Goal: Find specific page/section: Find specific page/section

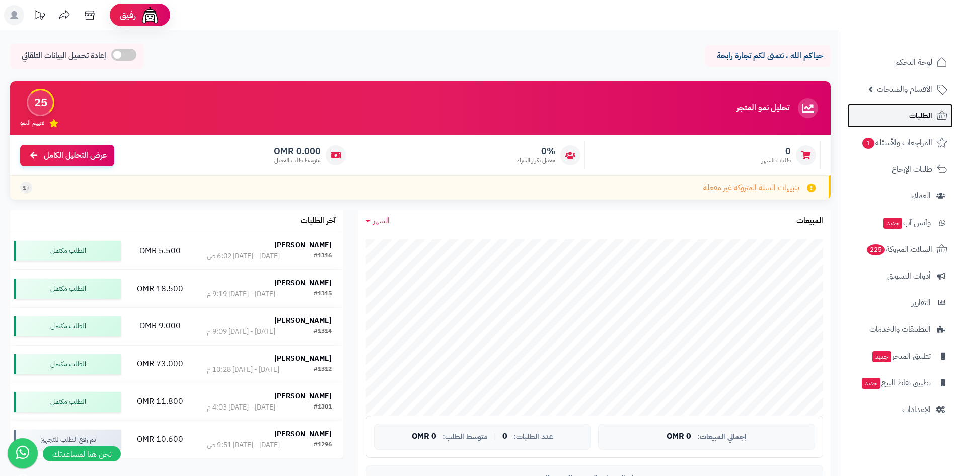
click at [914, 121] on span "الطلبات" at bounding box center [920, 116] width 23 height 14
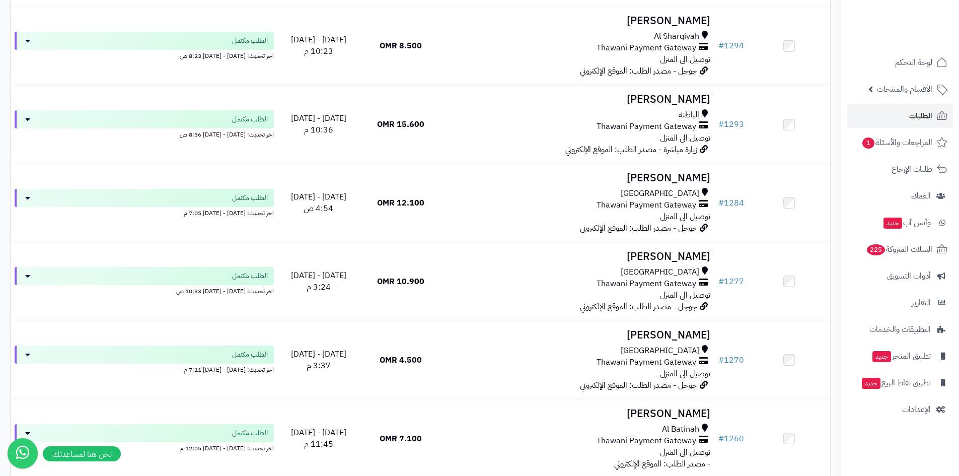
scroll to position [755, 0]
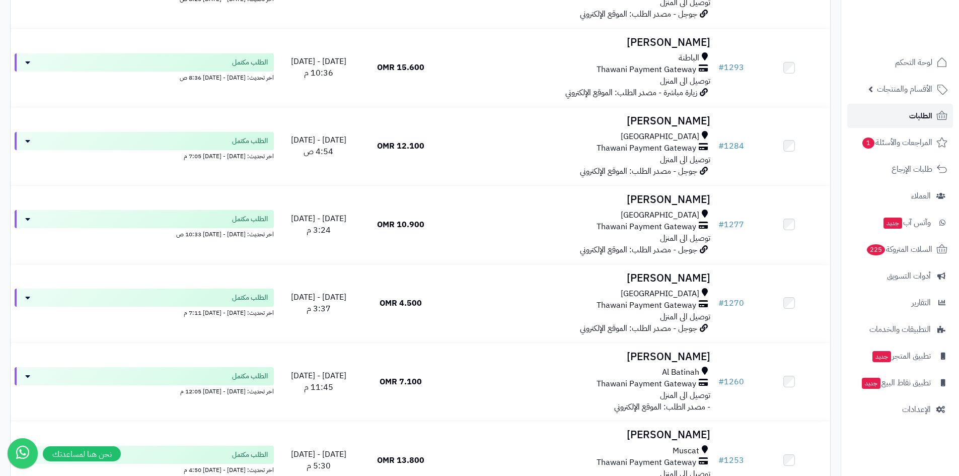
click at [906, 119] on link "الطلبات" at bounding box center [900, 116] width 106 height 24
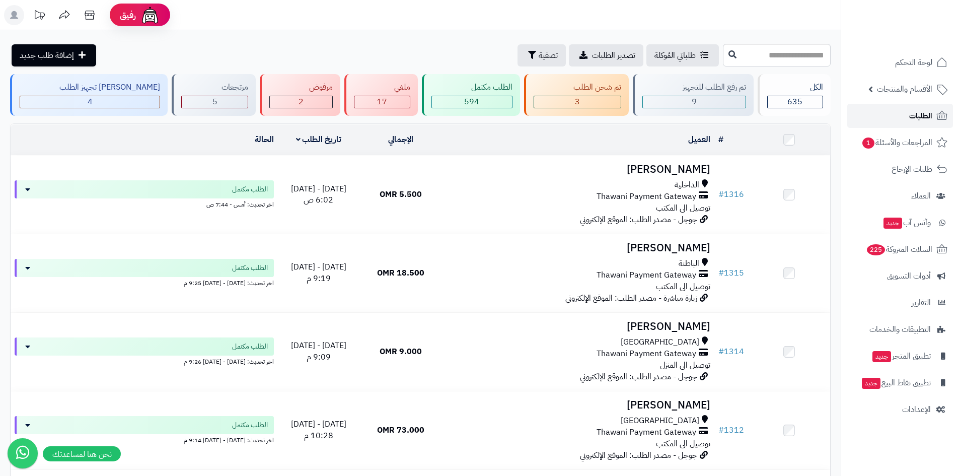
click at [886, 118] on link "الطلبات" at bounding box center [900, 116] width 106 height 24
click at [895, 133] on link "المراجعات والأسئلة 1" at bounding box center [900, 142] width 106 height 24
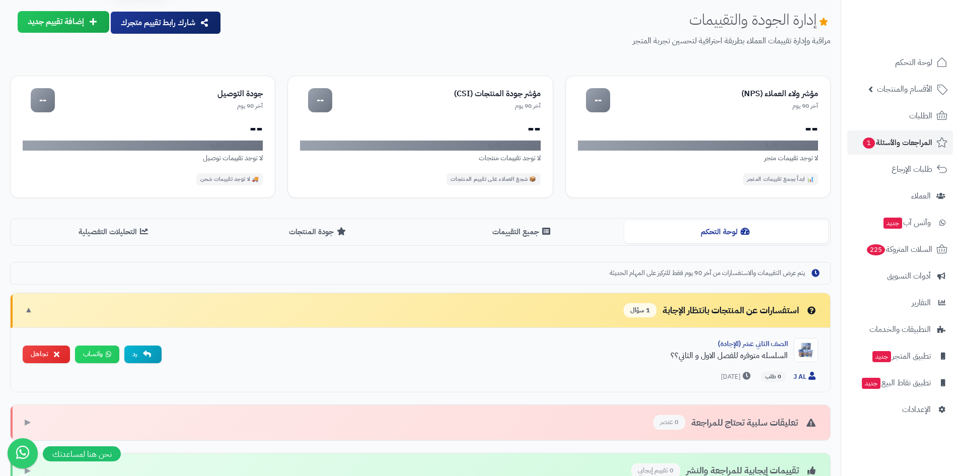
scroll to position [50, 0]
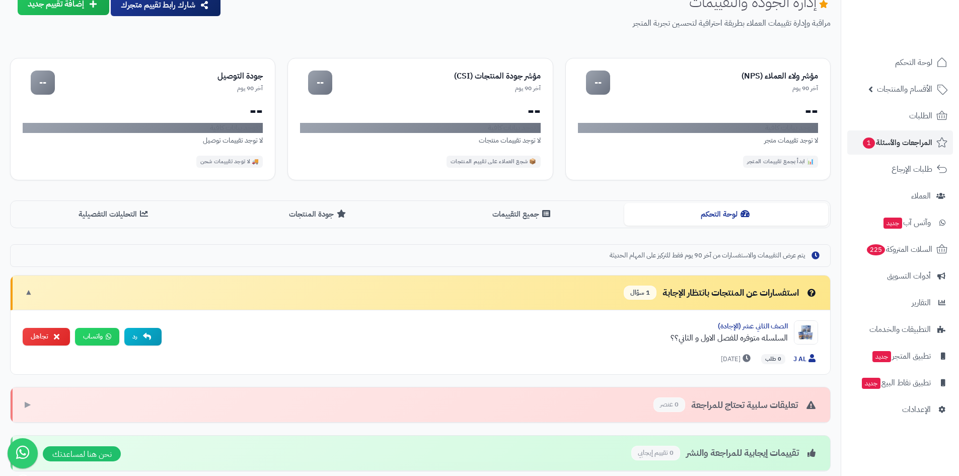
click at [642, 293] on span "1 سؤال" at bounding box center [639, 292] width 33 height 15
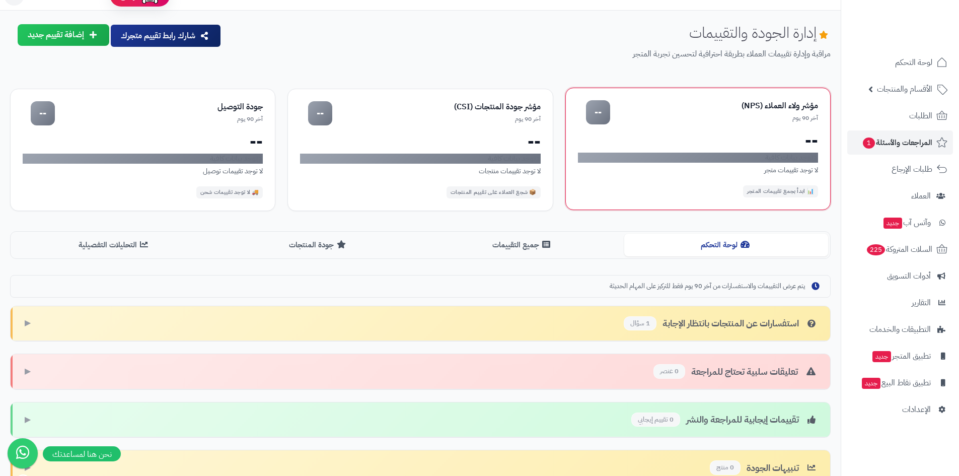
scroll to position [12, 0]
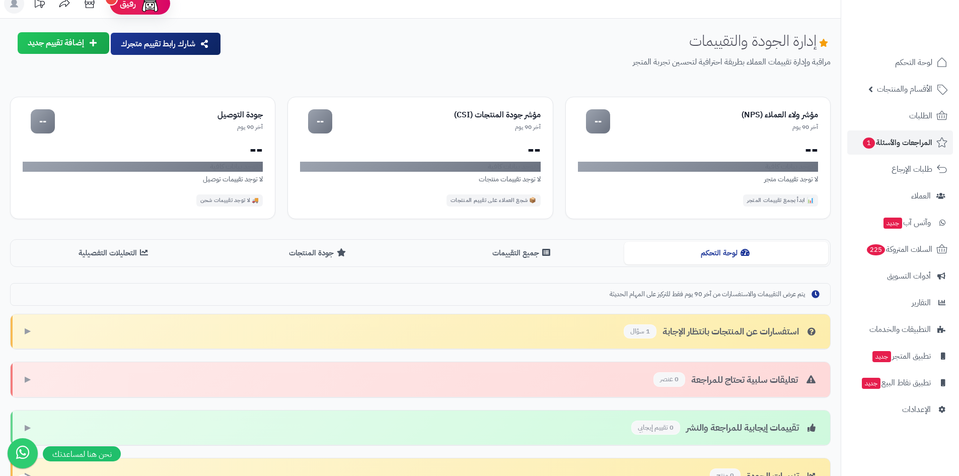
click at [634, 294] on span "يتم عرض التقييمات والاستفسارات من آخر 90 يوم فقط للتركيز على المهام الحديثة" at bounding box center [706, 294] width 195 height 10
click at [926, 144] on span "المراجعات والأسئلة 1" at bounding box center [897, 142] width 70 height 14
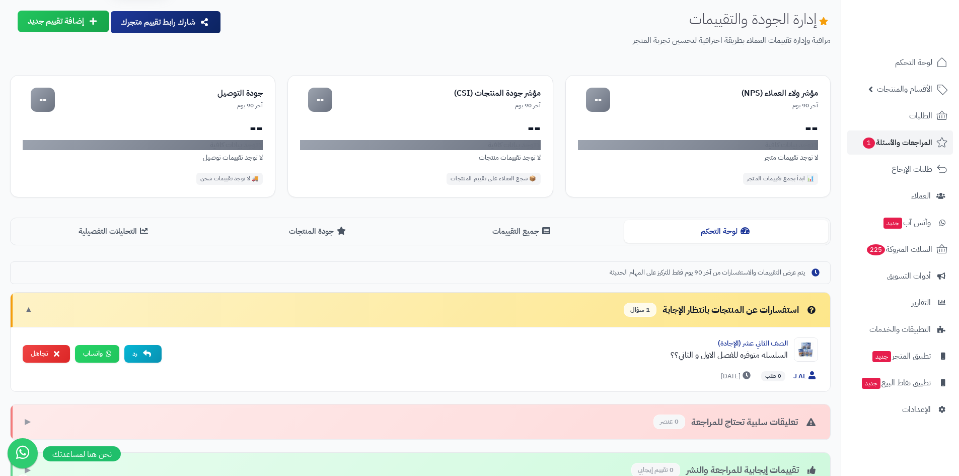
scroll to position [50, 0]
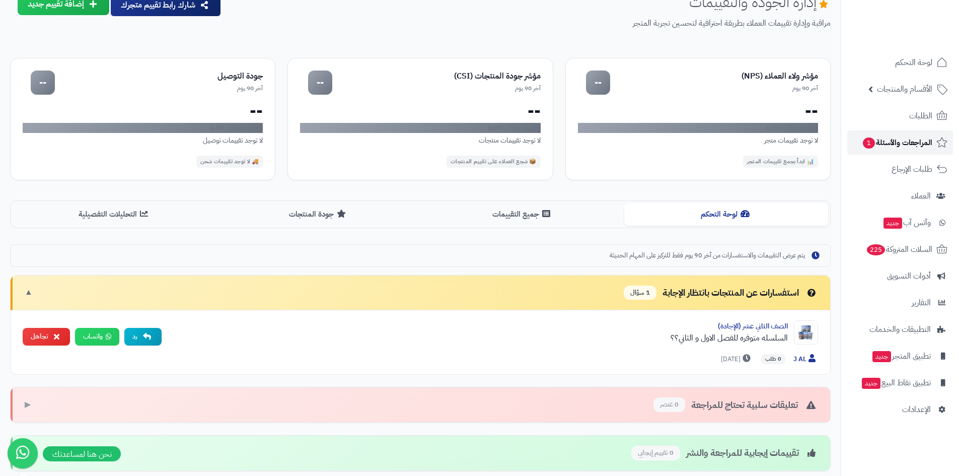
click at [889, 136] on span "المراجعات والأسئلة 1" at bounding box center [897, 142] width 70 height 14
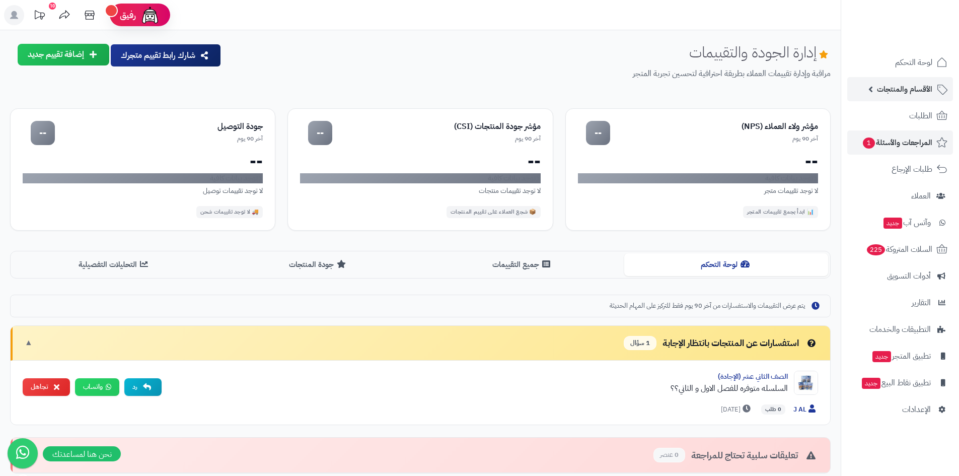
click at [896, 93] on span "الأقسام والمنتجات" at bounding box center [904, 89] width 55 height 14
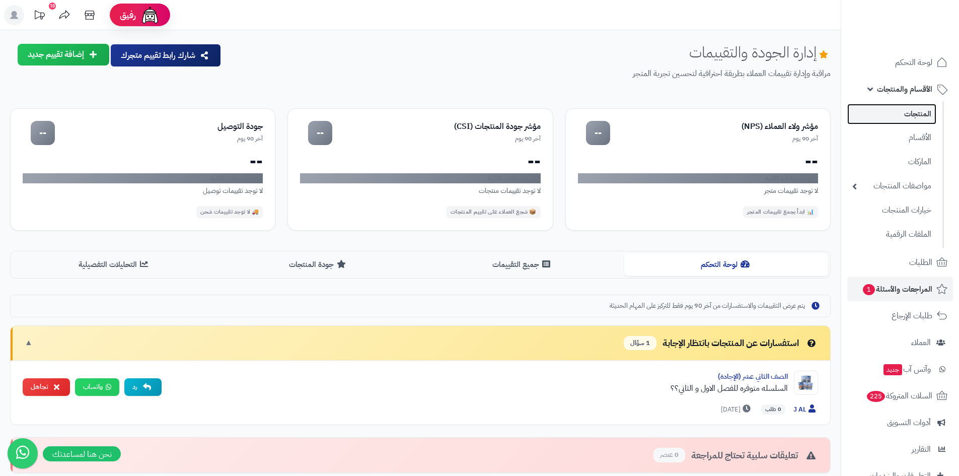
click at [917, 110] on link "المنتجات" at bounding box center [891, 114] width 89 height 21
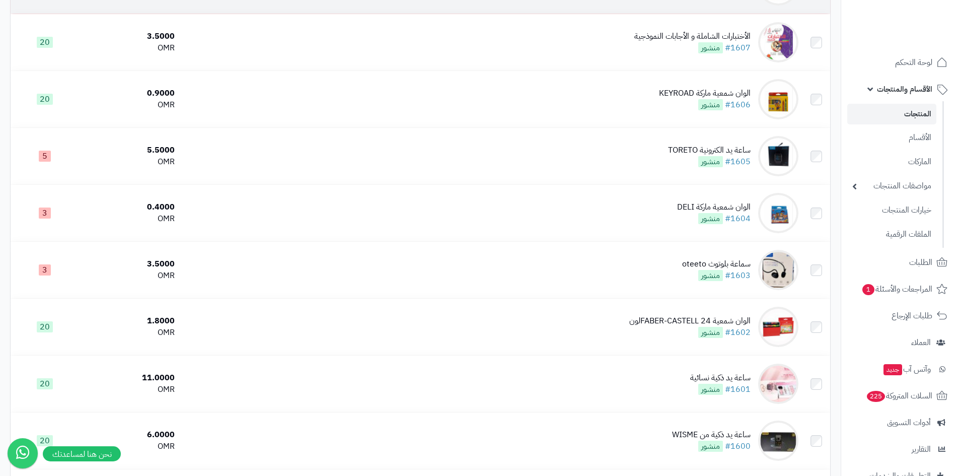
scroll to position [352, 0]
